Goal: Find specific page/section: Find specific page/section

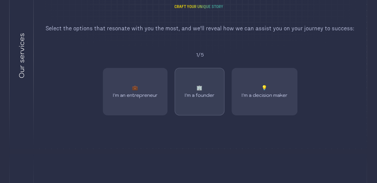
scroll to position [418, 1]
click at [151, 84] on div "💼 I'm an entrepreneur" at bounding box center [135, 92] width 45 height 28
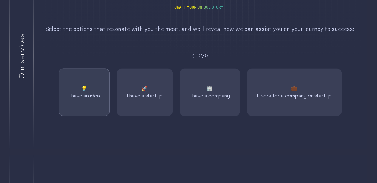
click at [94, 85] on div "💡 I have an idea" at bounding box center [83, 92] width 31 height 28
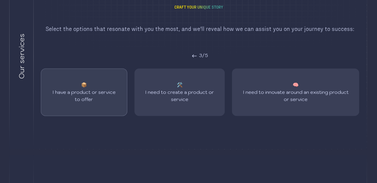
click at [120, 99] on div "📦 I have a product or service to offer" at bounding box center [84, 92] width 86 height 47
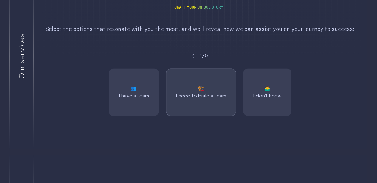
click at [205, 102] on div "🏗️ I need to build a team" at bounding box center [201, 92] width 50 height 28
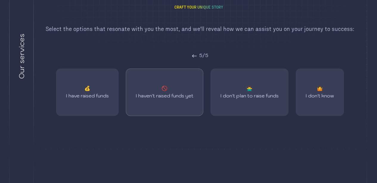
click at [149, 88] on div "🚫️️ I haven't raised funds yet" at bounding box center [164, 92] width 58 height 28
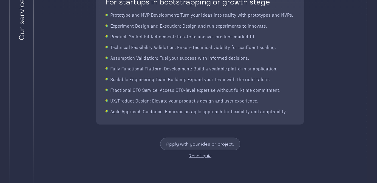
scroll to position [542, 1]
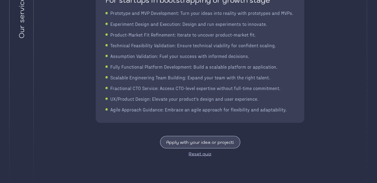
click at [206, 143] on button "Apply with your idea or project!" at bounding box center [200, 142] width 80 height 13
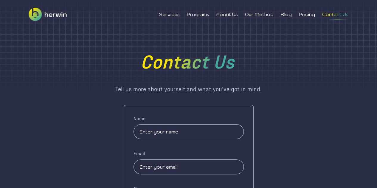
click at [336, 15] on li "Contact Us" at bounding box center [335, 14] width 26 height 7
click at [182, 135] on input "text" at bounding box center [188, 131] width 110 height 15
type input "[PERSON_NAME]"
click at [167, 171] on input "email" at bounding box center [188, 166] width 110 height 15
type input "[EMAIL_ADDRESS][DOMAIN_NAME]"
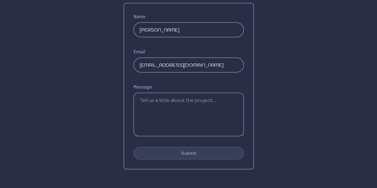
scroll to position [104, 0]
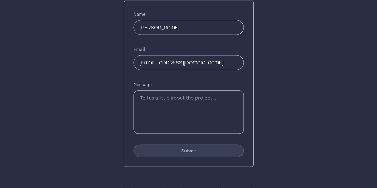
click at [182, 115] on textarea at bounding box center [188, 111] width 110 height 43
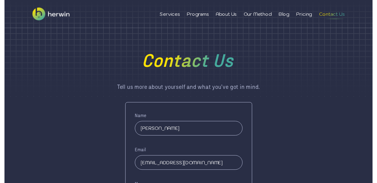
scroll to position [0, 0]
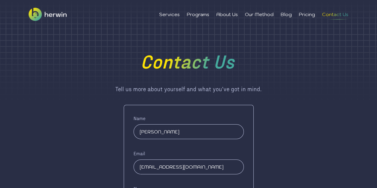
click at [35, 14] on img at bounding box center [48, 14] width 38 height 29
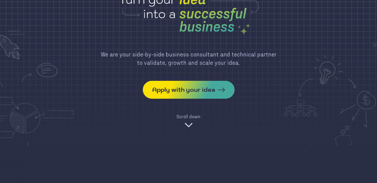
scroll to position [46, 0]
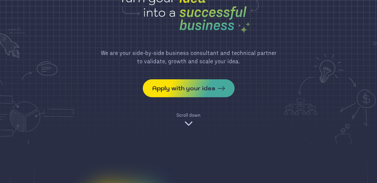
click at [185, 124] on img at bounding box center [189, 124] width 10 height 10
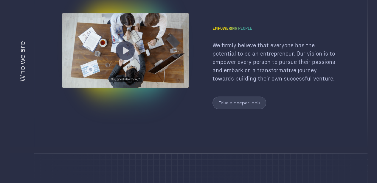
scroll to position [230, 0]
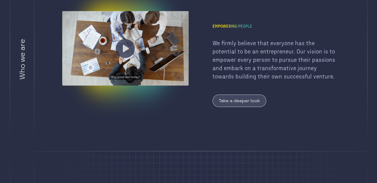
click at [226, 106] on button "Take a deeper look" at bounding box center [239, 101] width 54 height 13
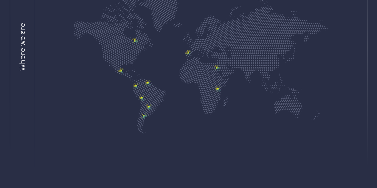
scroll to position [617, 0]
click at [142, 119] on img at bounding box center [143, 116] width 7 height 7
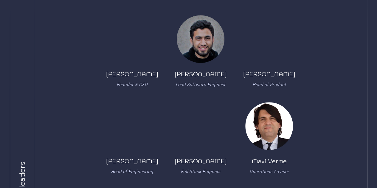
scroll to position [145, 0]
